Goal: Book appointment/travel/reservation

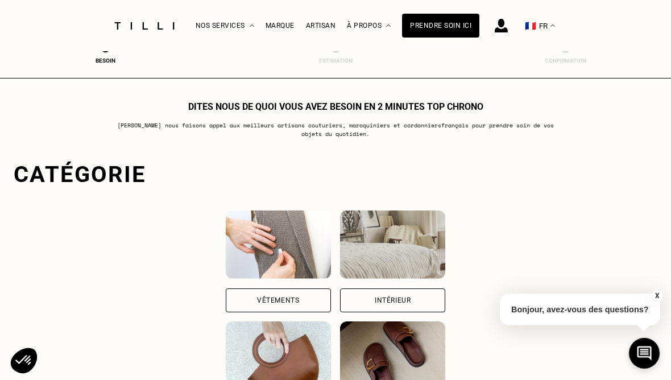
click at [228, 290] on div "Vêtements" at bounding box center [278, 300] width 105 height 24
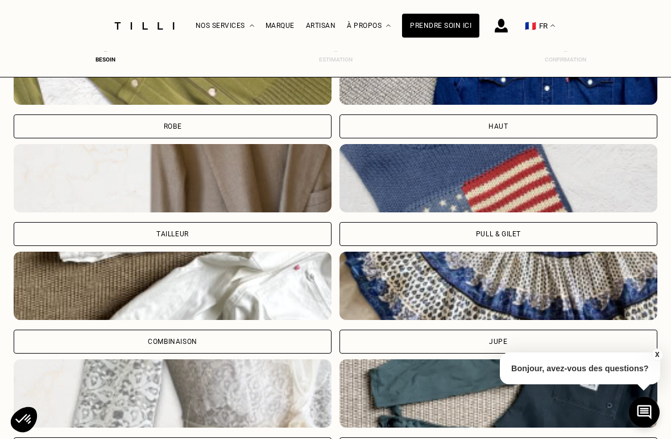
scroll to position [568, 0]
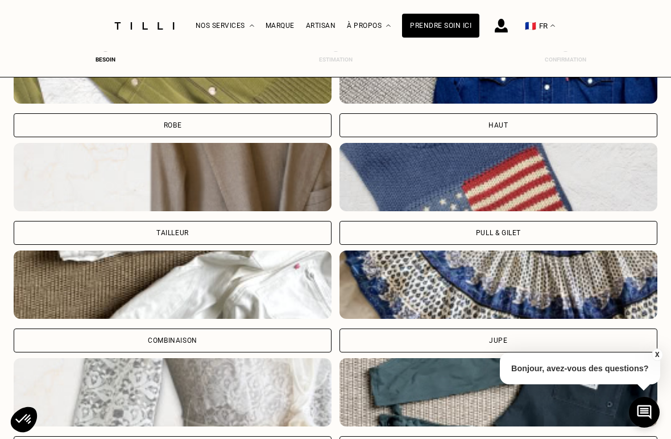
click at [497, 229] on div "Pull & gilet" at bounding box center [499, 233] width 318 height 24
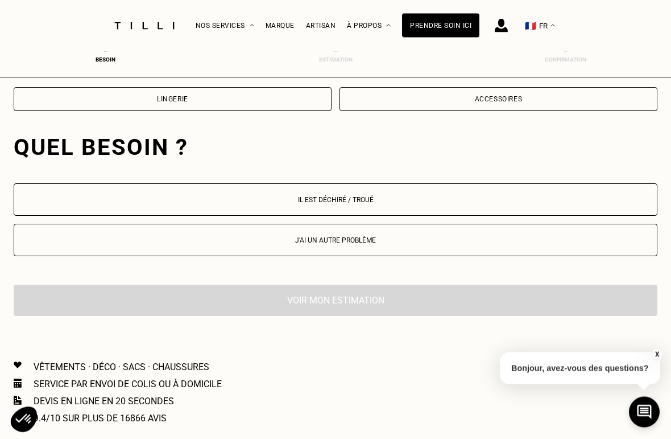
scroll to position [1062, 0]
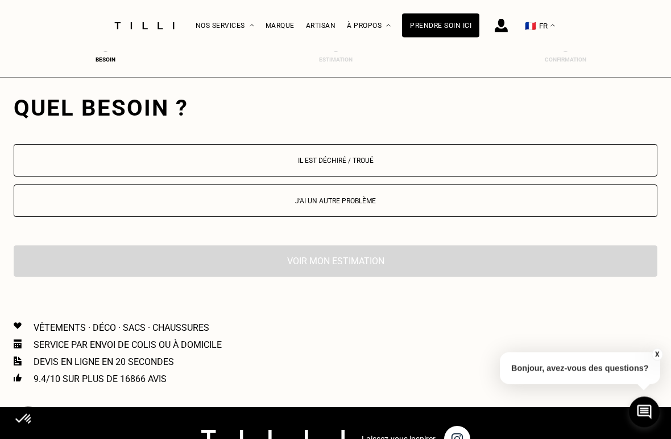
click at [352, 165] on p "Il est déchiré / troué" at bounding box center [335, 161] width 631 height 8
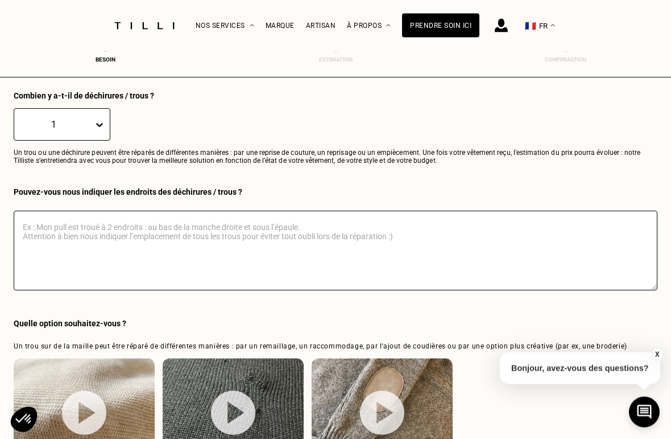
scroll to position [1231, 0]
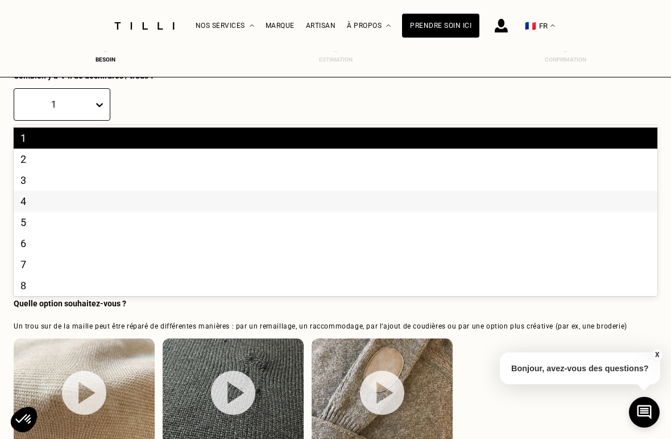
click at [32, 203] on div "4" at bounding box center [336, 201] width 644 height 21
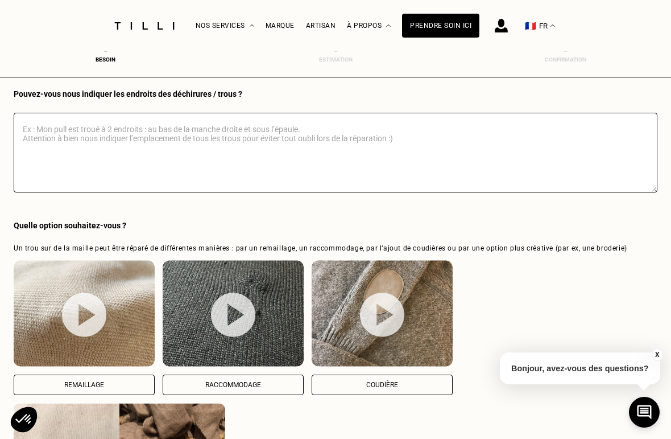
scroll to position [1326, 0]
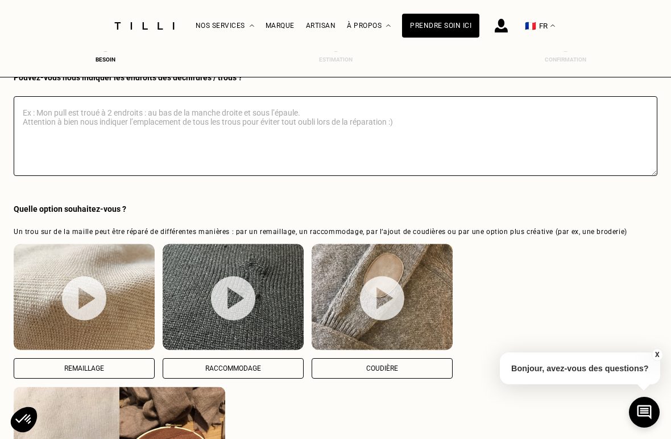
click at [239, 369] on button "Raccommodage" at bounding box center [233, 368] width 141 height 20
select select "FR"
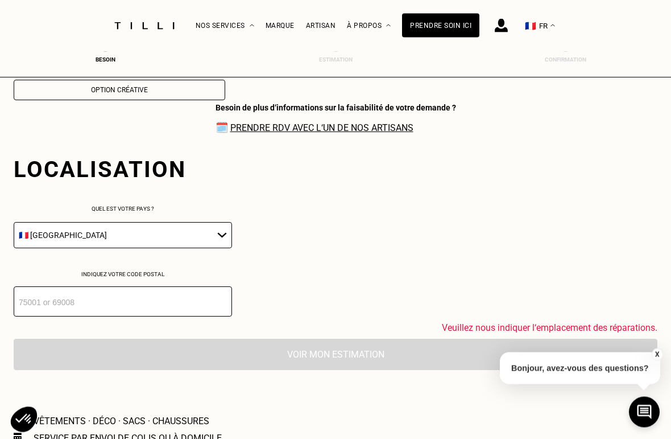
scroll to position [1836, 0]
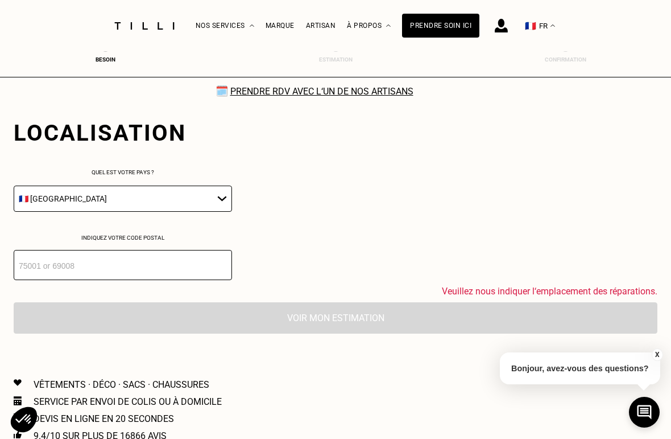
click at [102, 280] on input "number" at bounding box center [123, 265] width 218 height 30
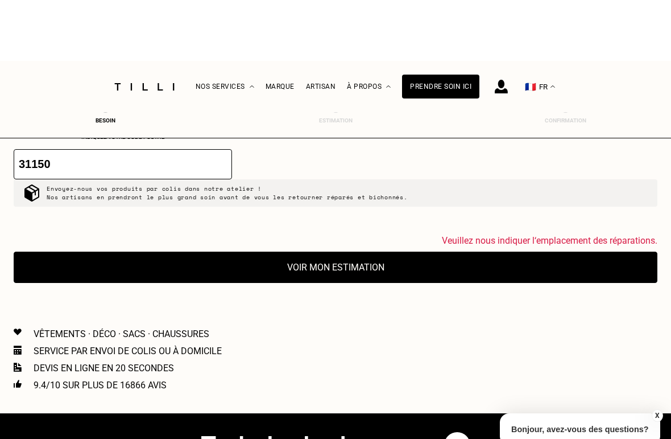
scroll to position [2005, 0]
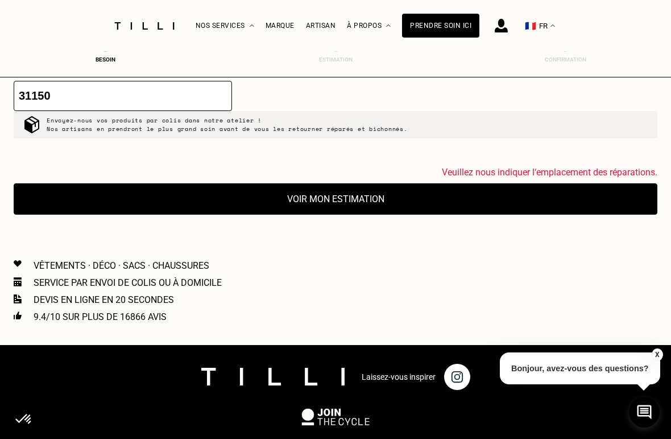
type input "31150"
click at [551, 177] on span "Veuillez nous indiquer l‘emplacement des réparations." at bounding box center [550, 172] width 216 height 11
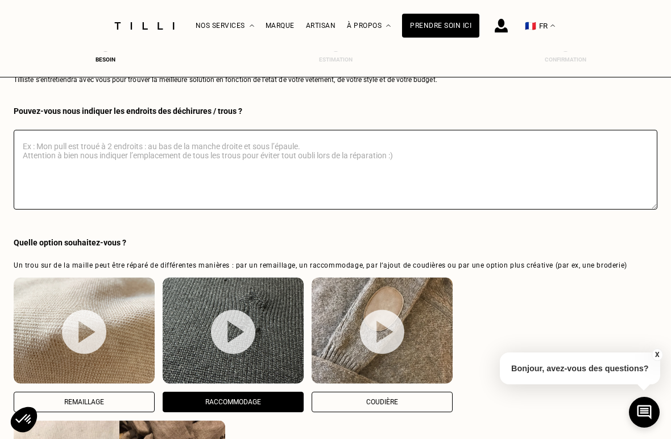
scroll to position [1288, 0]
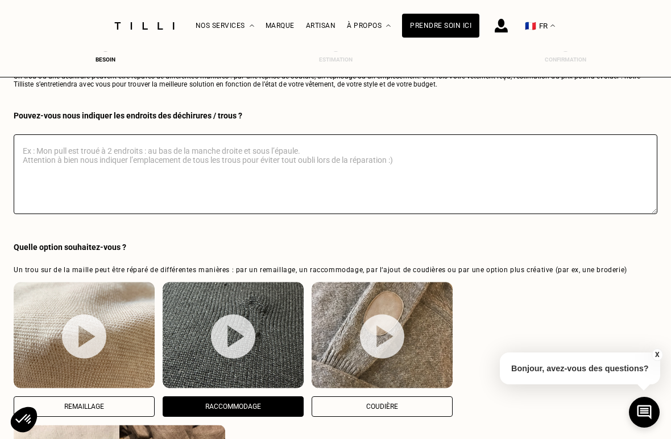
click at [402, 175] on textarea at bounding box center [336, 174] width 644 height 80
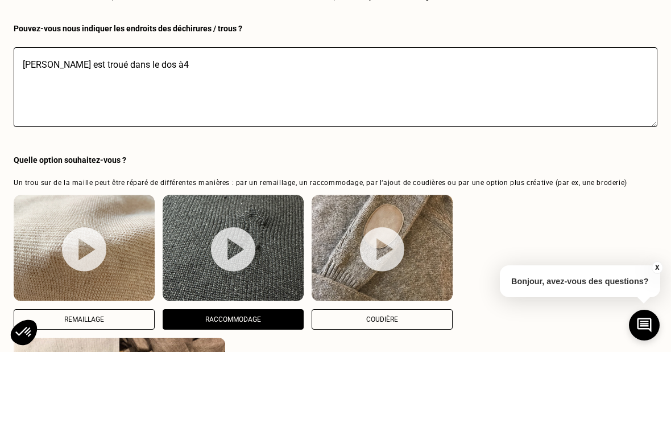
click at [184, 134] on textarea "[PERSON_NAME] est troué dans le dos à4" at bounding box center [336, 174] width 644 height 80
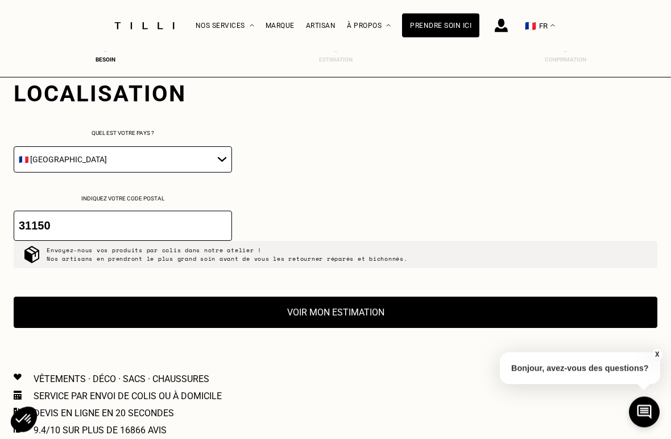
scroll to position [1876, 0]
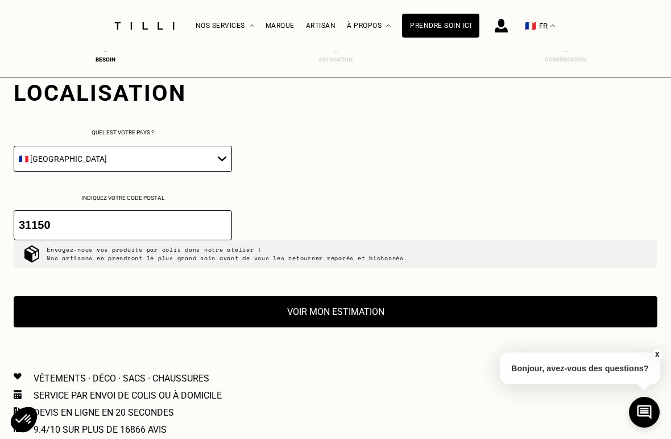
type textarea "[PERSON_NAME] est troué dans le dos à 3 endroits et il y a un trou au col"
click at [351, 327] on button "Voir mon estimation" at bounding box center [336, 311] width 644 height 31
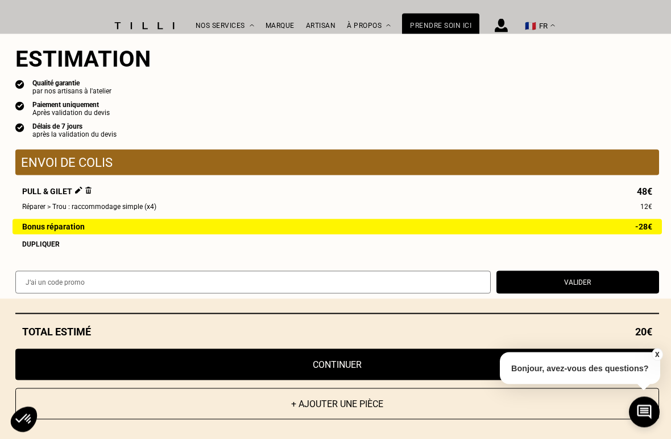
scroll to position [1975, 0]
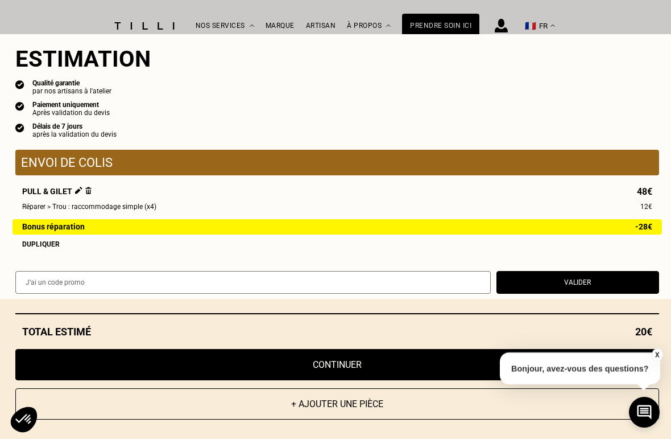
click at [363, 377] on button "Continuer" at bounding box center [337, 364] width 644 height 31
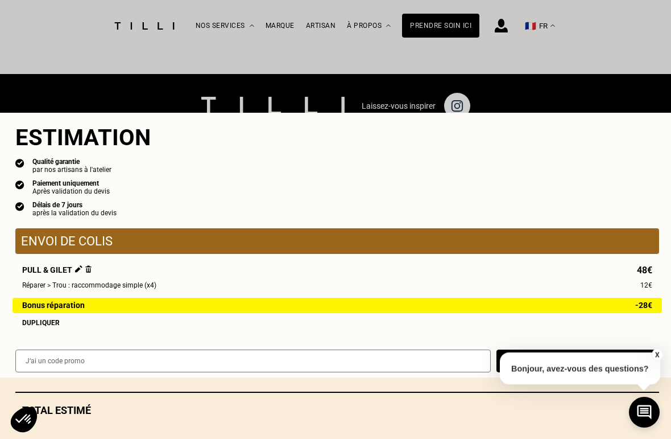
scroll to position [505, 0]
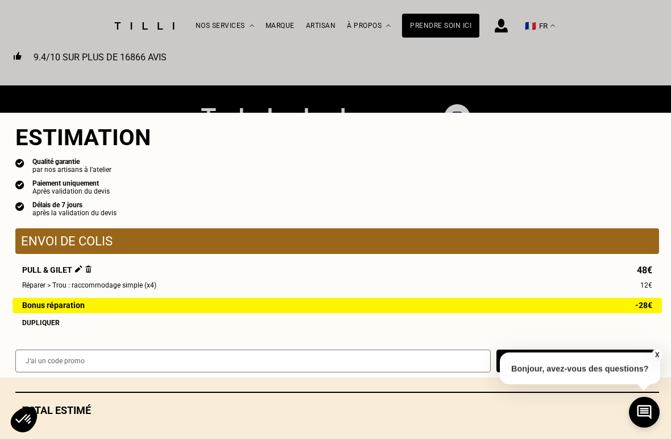
select select "FR"
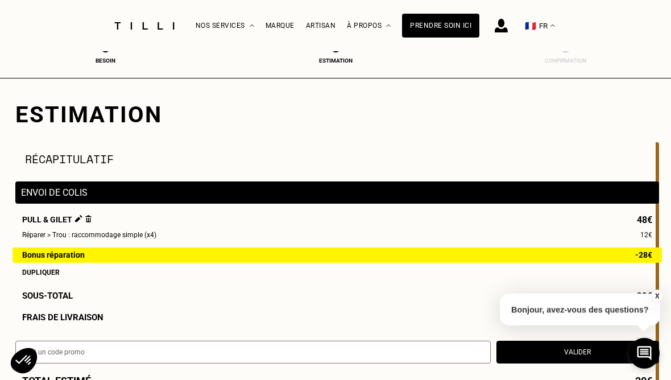
click at [323, 30] on div "Artisan" at bounding box center [321, 26] width 30 height 8
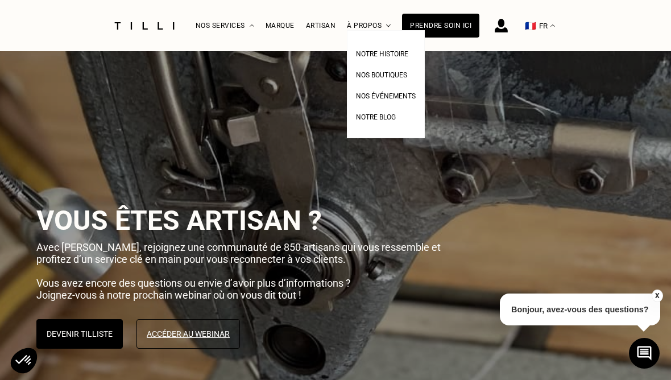
click at [391, 73] on span "Nos boutiques" at bounding box center [381, 75] width 51 height 8
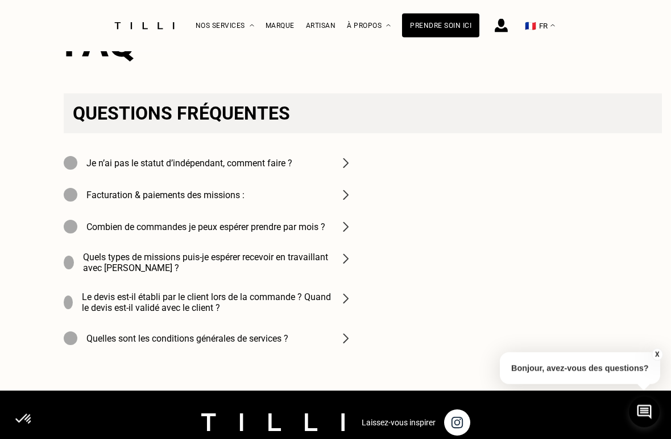
scroll to position [3924, 0]
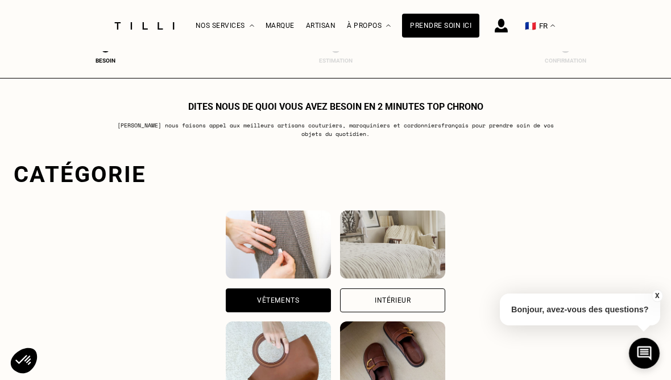
select select "FR"
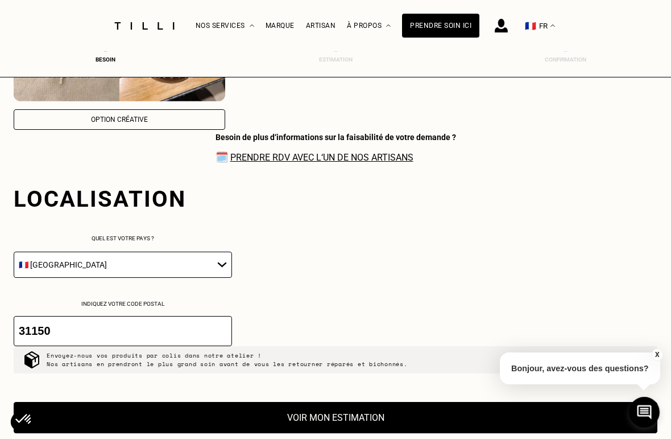
scroll to position [1774, 0]
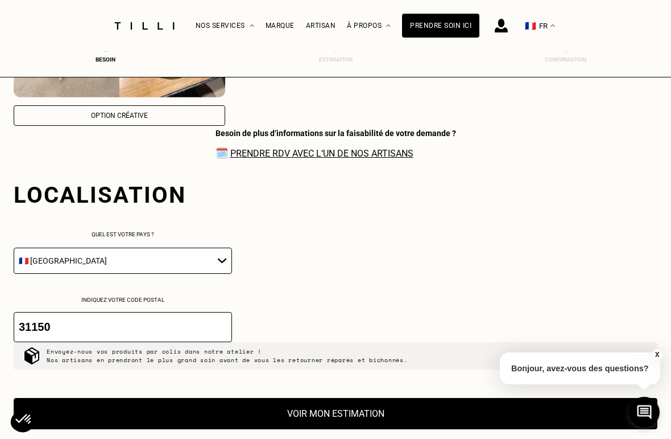
click at [315, 159] on link "Prendre RDV avec l‘un de nos artisans" at bounding box center [321, 153] width 183 height 11
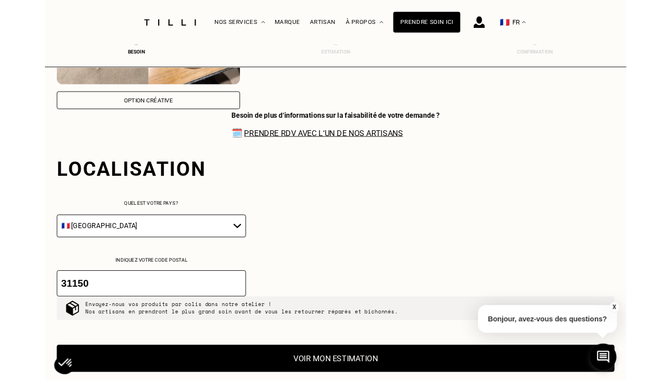
scroll to position [1833, 0]
